Goal: Transaction & Acquisition: Purchase product/service

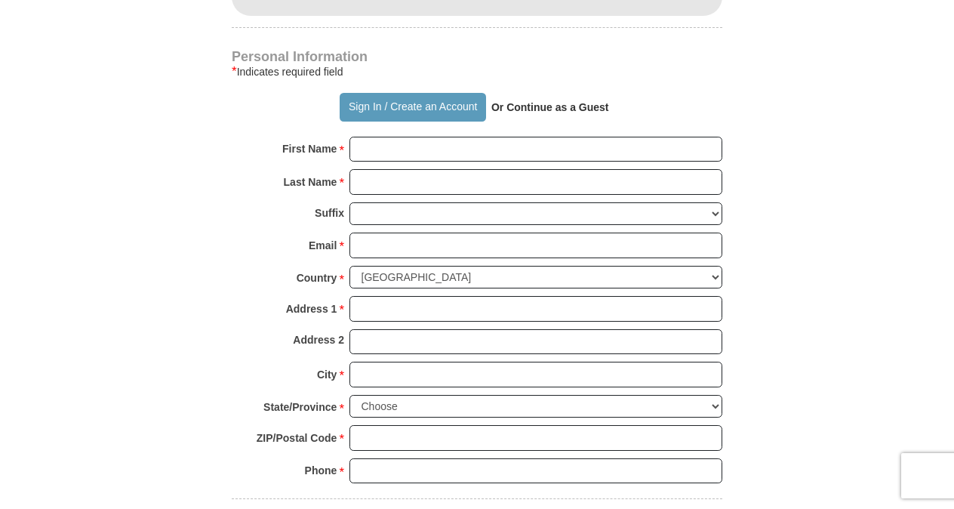
scroll to position [1057, 0]
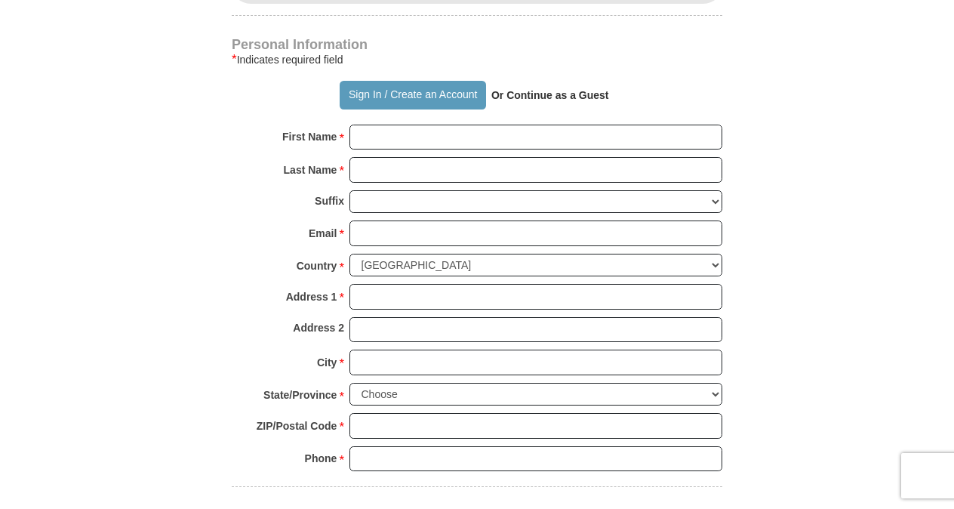
click at [910, 200] on body "Sign In Already have an account? Sign in for faster giving. Don't have an accou…" at bounding box center [477, 409] width 954 height 2933
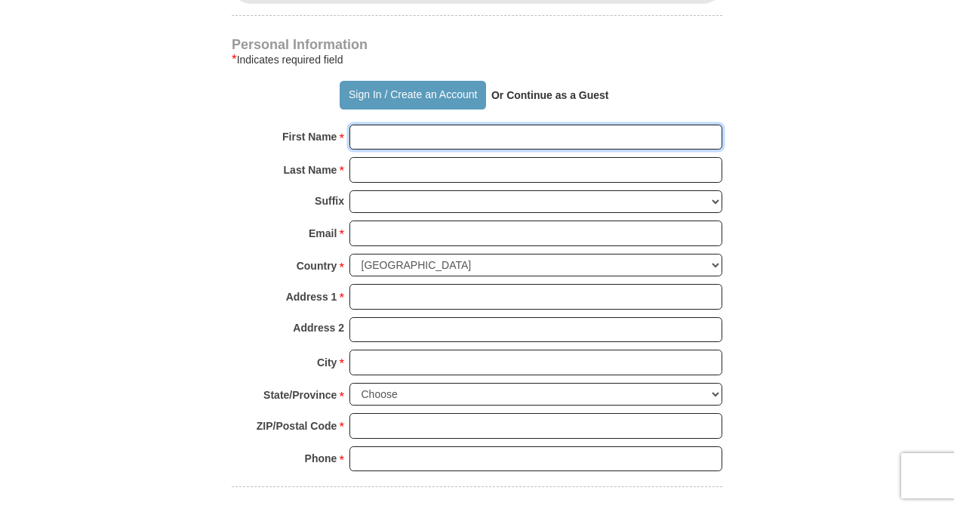
click at [377, 125] on input "First Name *" at bounding box center [535, 138] width 373 height 26
type input "r"
type input "[PERSON_NAME]"
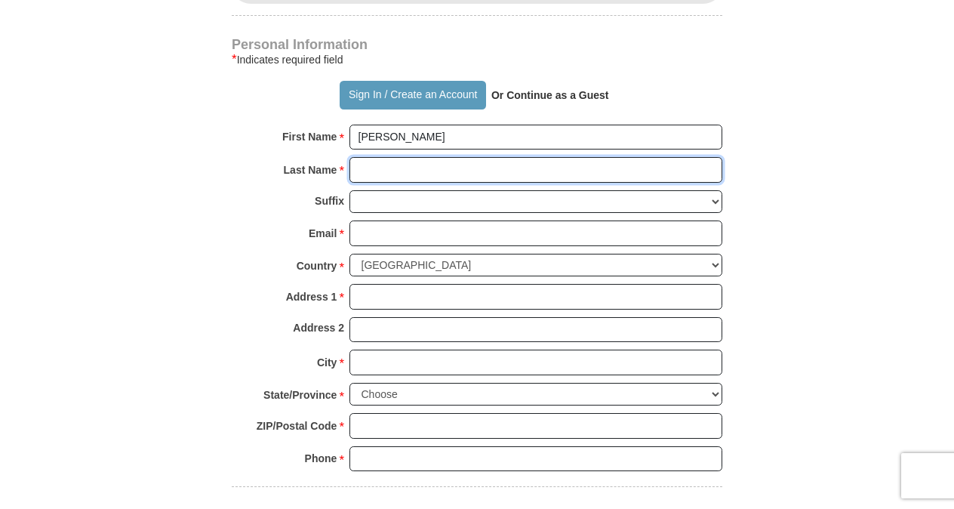
type input "Lefken"
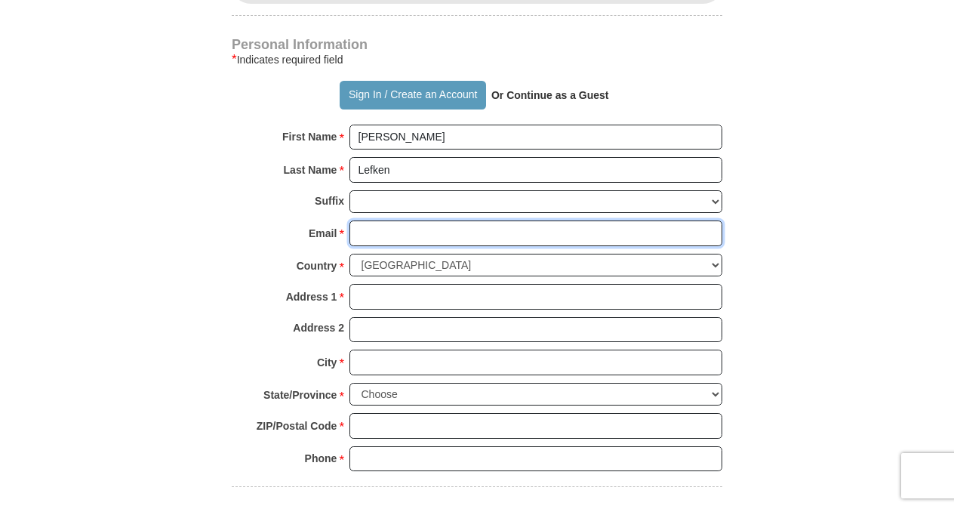
type input "[EMAIL_ADDRESS][DOMAIN_NAME]"
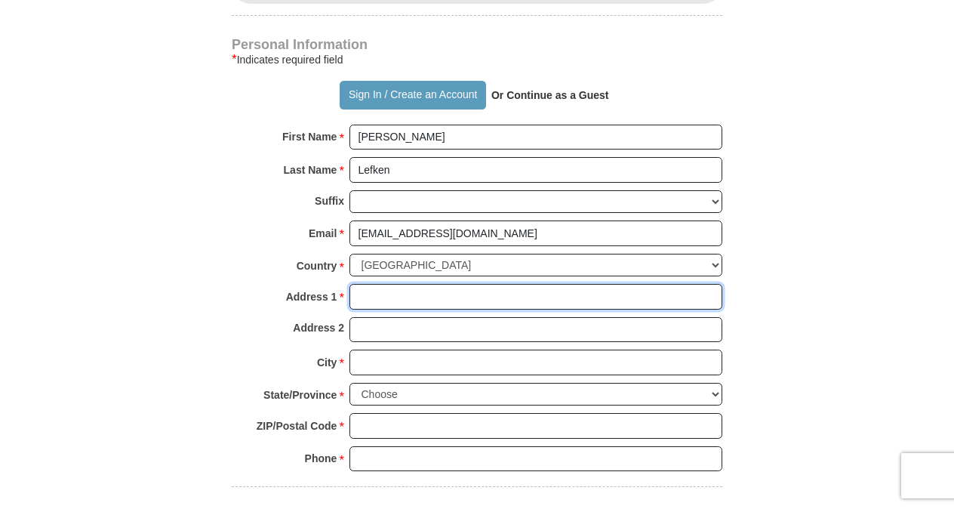
type input "[STREET_ADDRESS]"
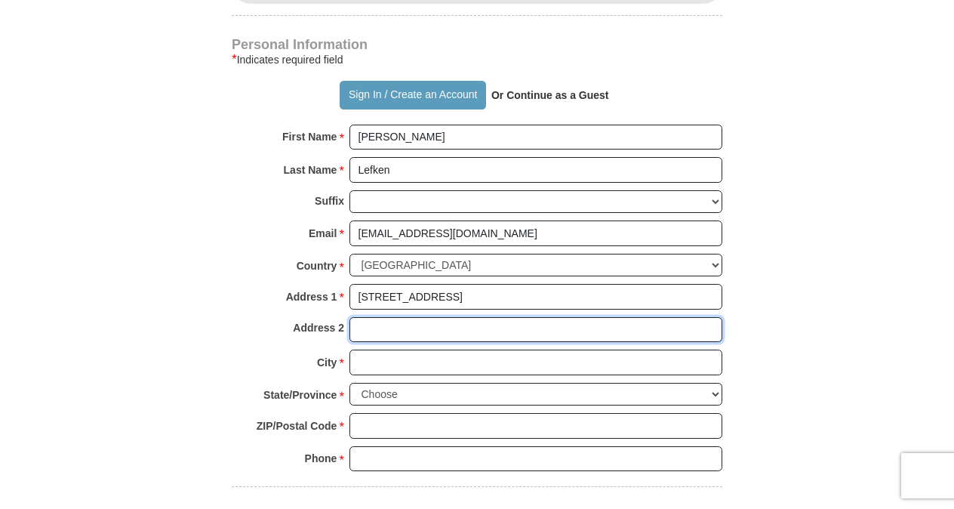
type input "Apt 4"
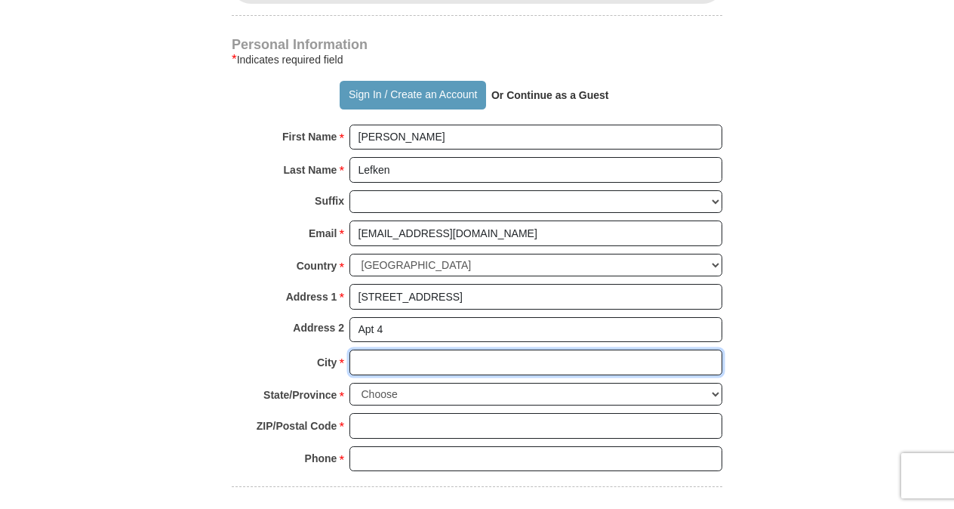
type input "[GEOGRAPHIC_DATA]"
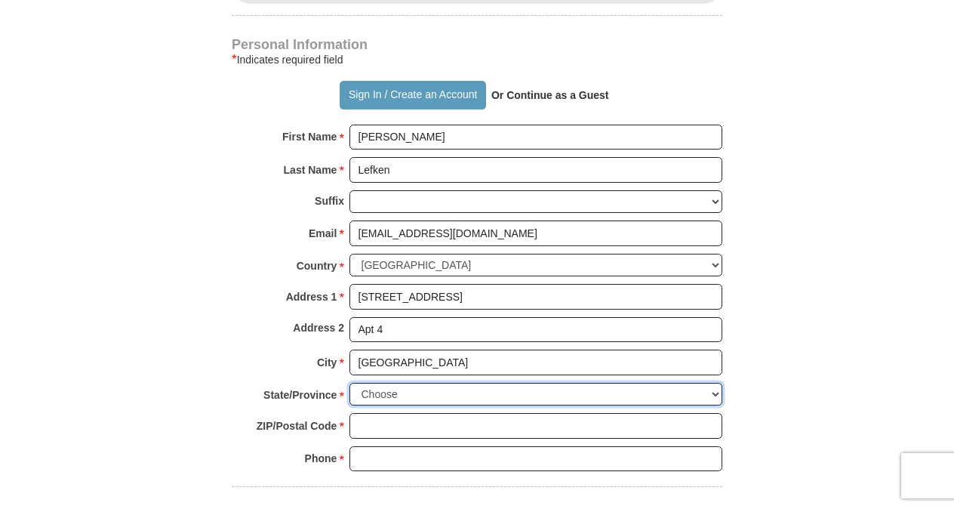
select select "OH"
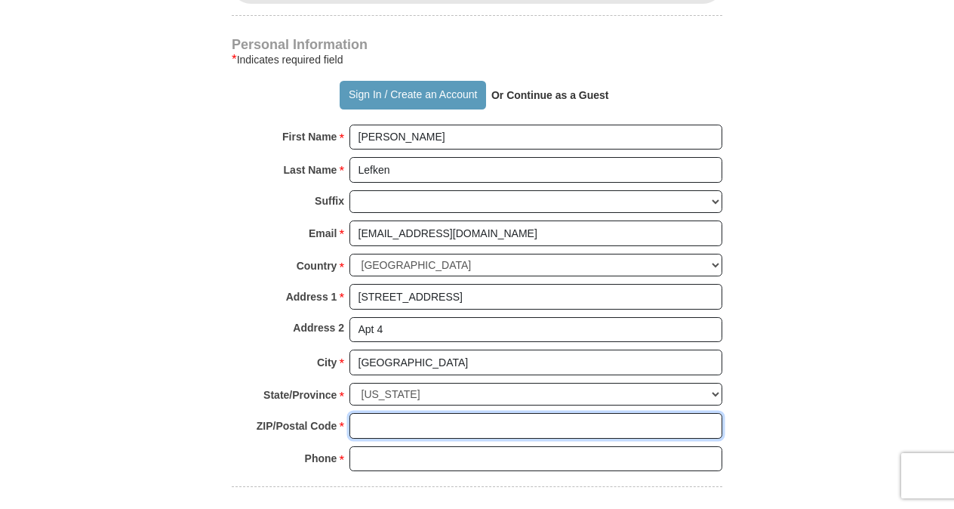
type input "45239"
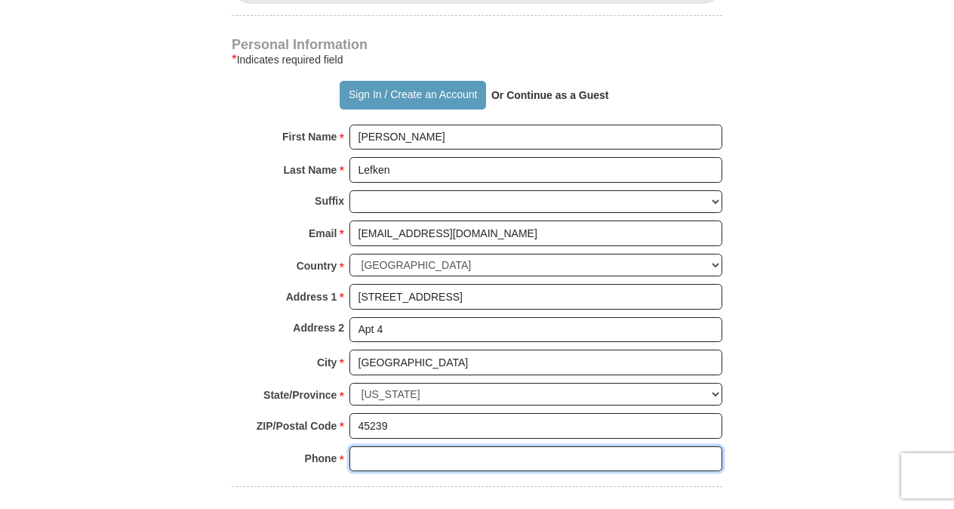
type input "5135599005"
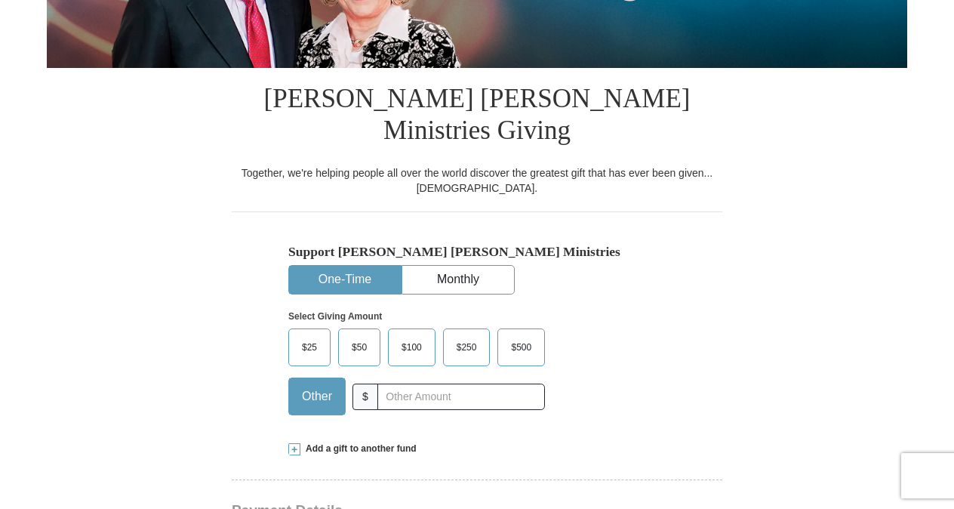
scroll to position [302, 0]
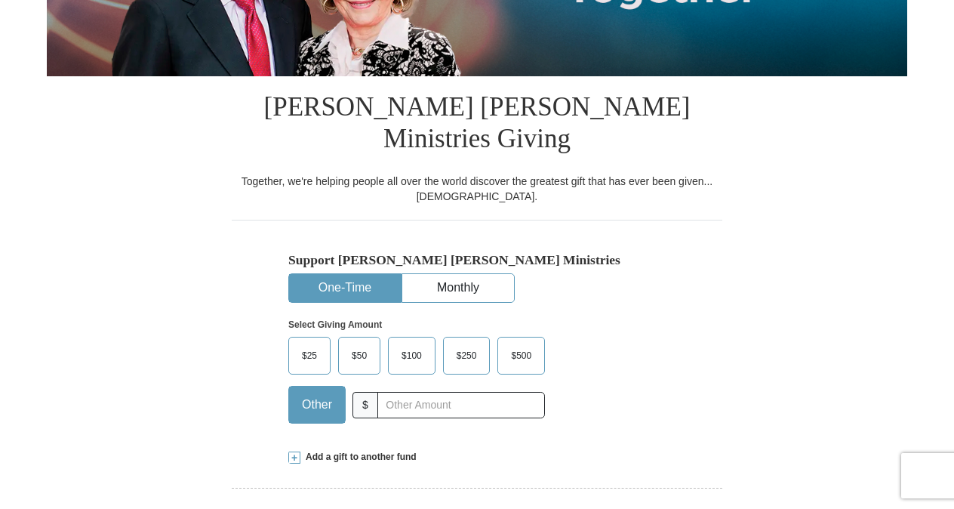
type input "[PERSON_NAME]"
click at [405, 344] on span "$100" at bounding box center [411, 355] width 35 height 23
click at [0, 0] on input "$100" at bounding box center [0, 0] width 0 height 0
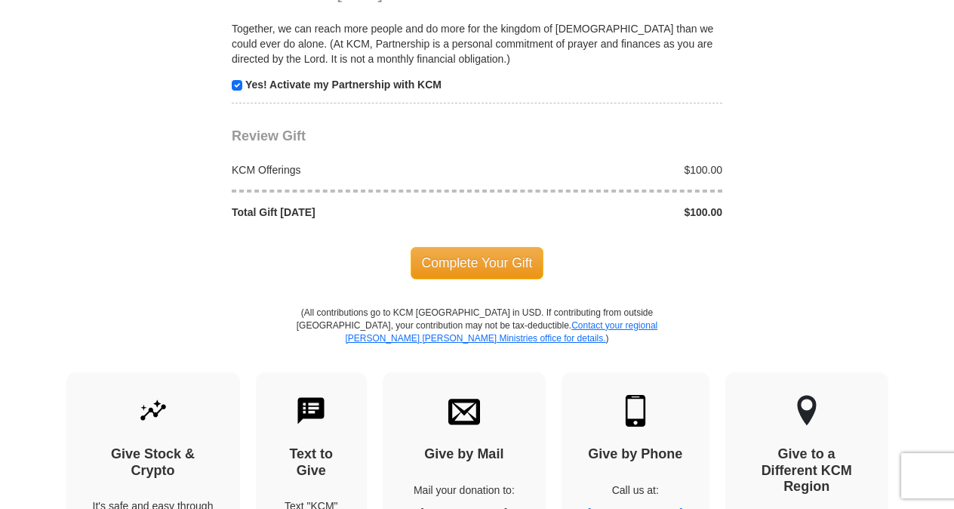
scroll to position [1585, 0]
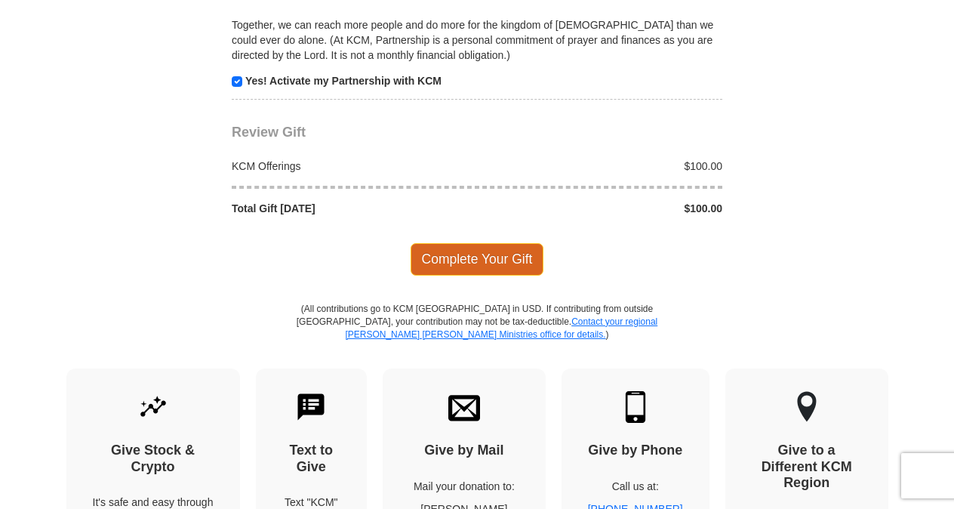
click at [477, 243] on span "Complete Your Gift" at bounding box center [478, 259] width 134 height 32
